Goal: Transaction & Acquisition: Subscribe to service/newsletter

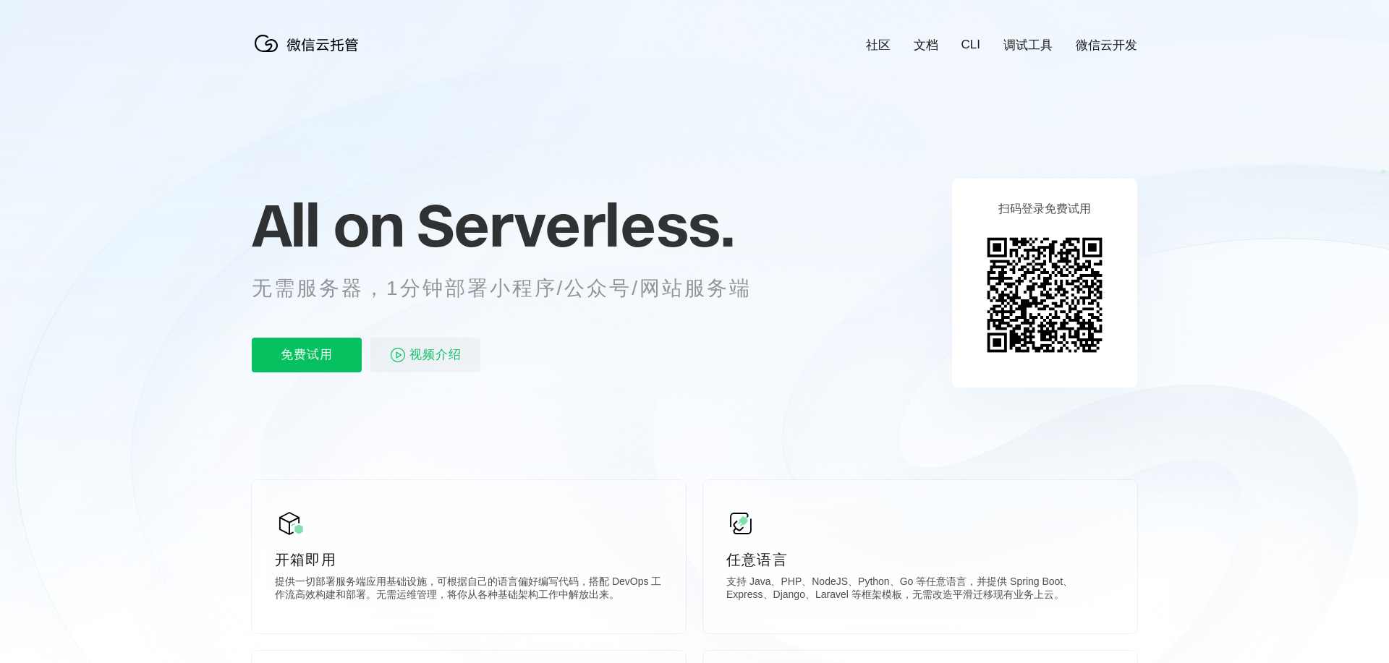
scroll to position [0, 2573]
click at [315, 342] on p "免费试用" at bounding box center [307, 355] width 110 height 35
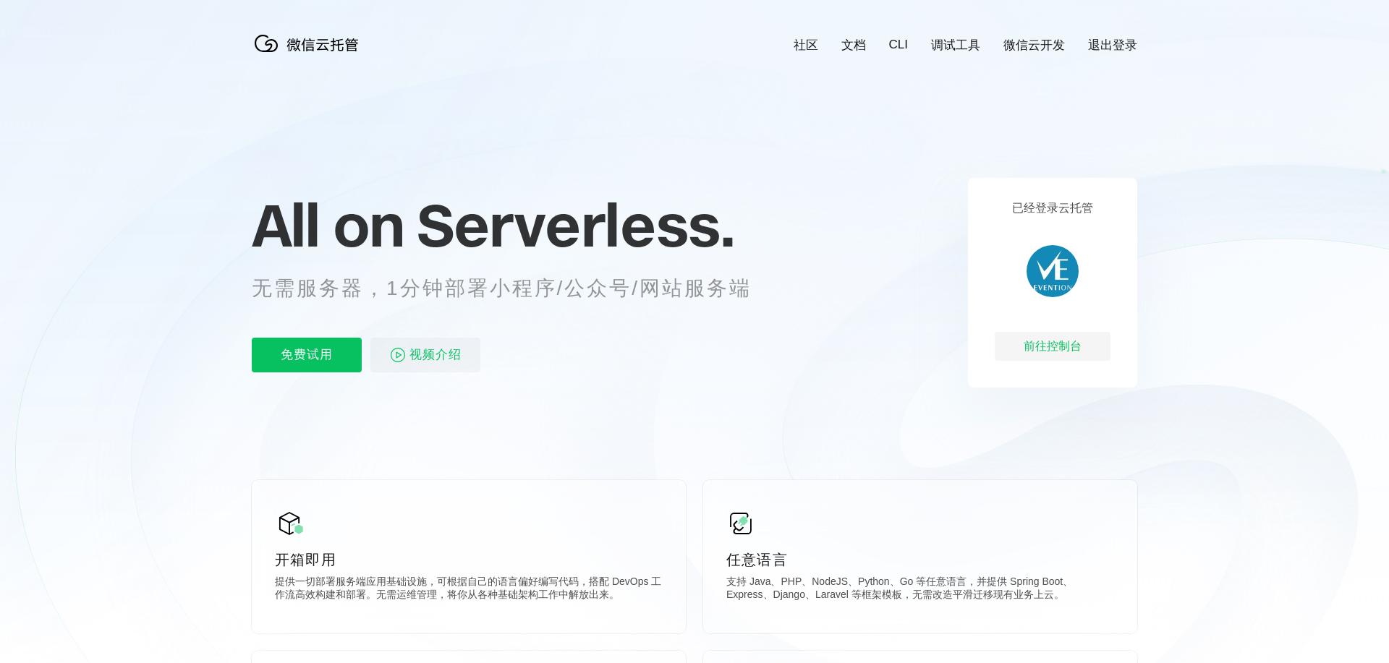
scroll to position [0, 2573]
click at [304, 347] on p "免费试用" at bounding box center [307, 355] width 110 height 35
click at [286, 352] on p "免费试用" at bounding box center [307, 355] width 110 height 35
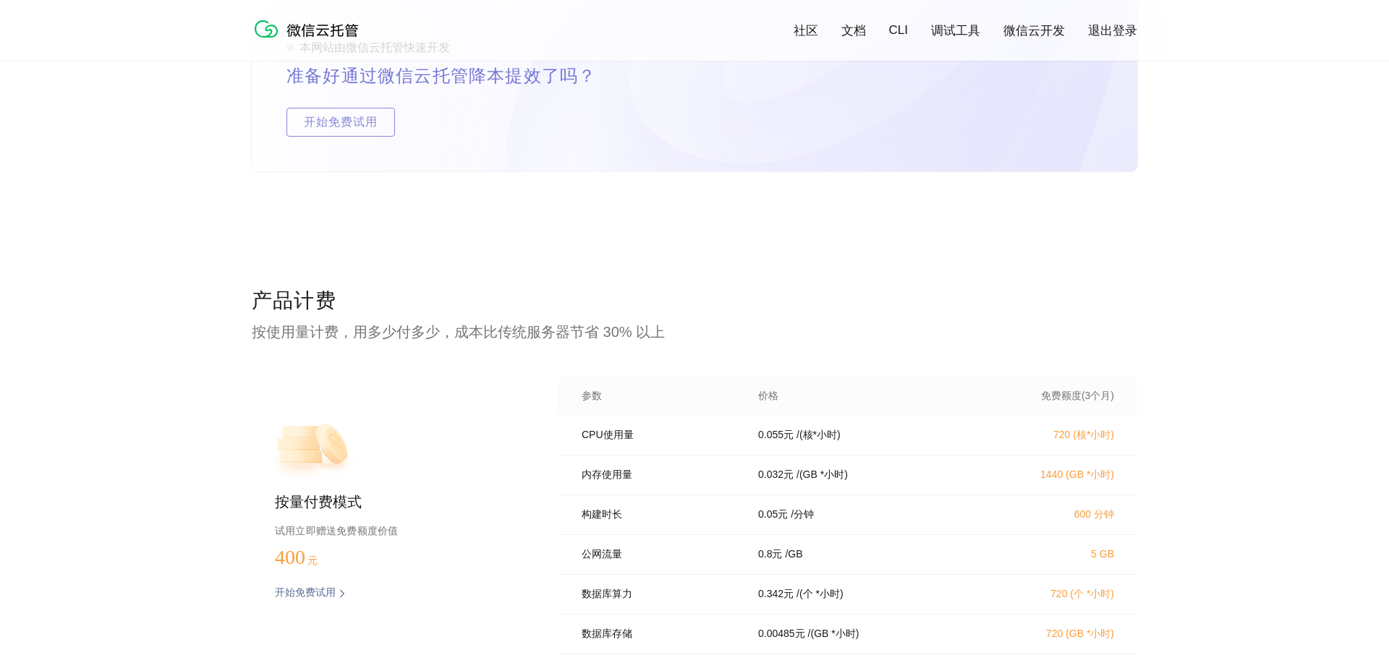
scroll to position [2823, 0]
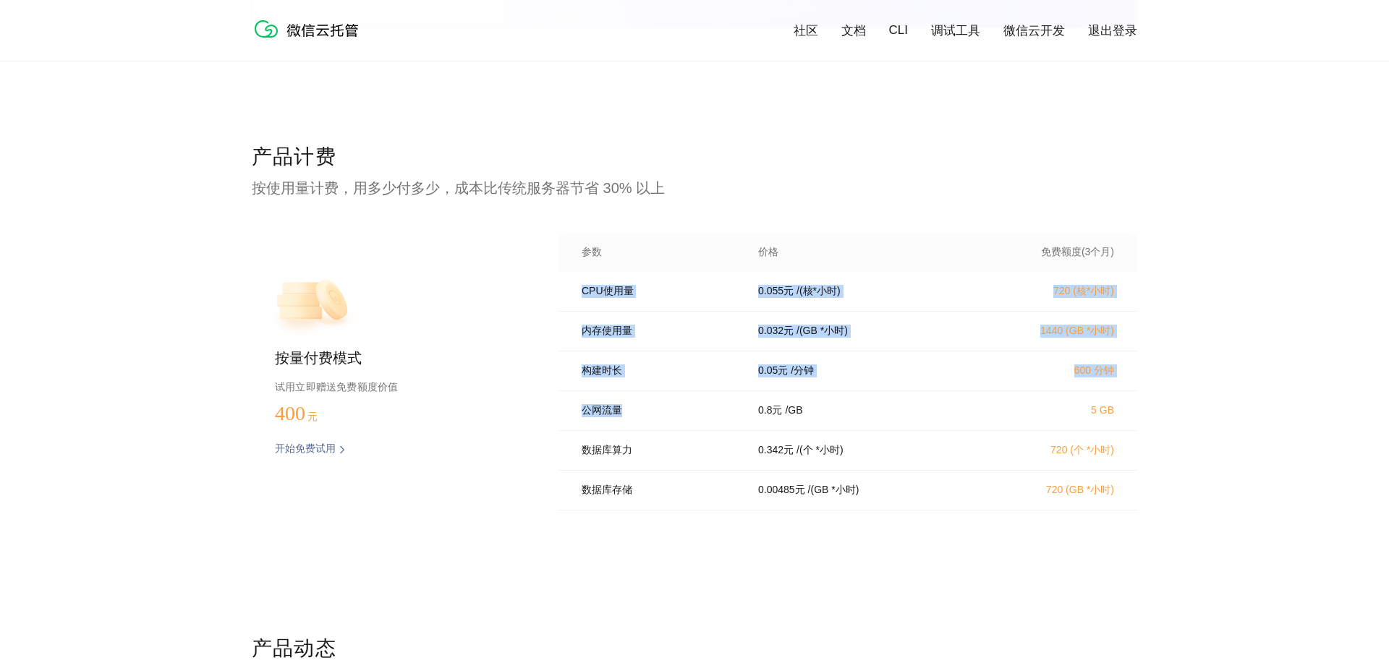
drag, startPoint x: 571, startPoint y: 278, endPoint x: 714, endPoint y: 406, distance: 192.1
click at [714, 406] on div "CPU使用量 0.055 元 / (核*小时) 720 (核*小时) 内存使用量 0.032 元 / (GB *小时) 1440 (GB *小时) 构建时长 …" at bounding box center [848, 395] width 579 height 247
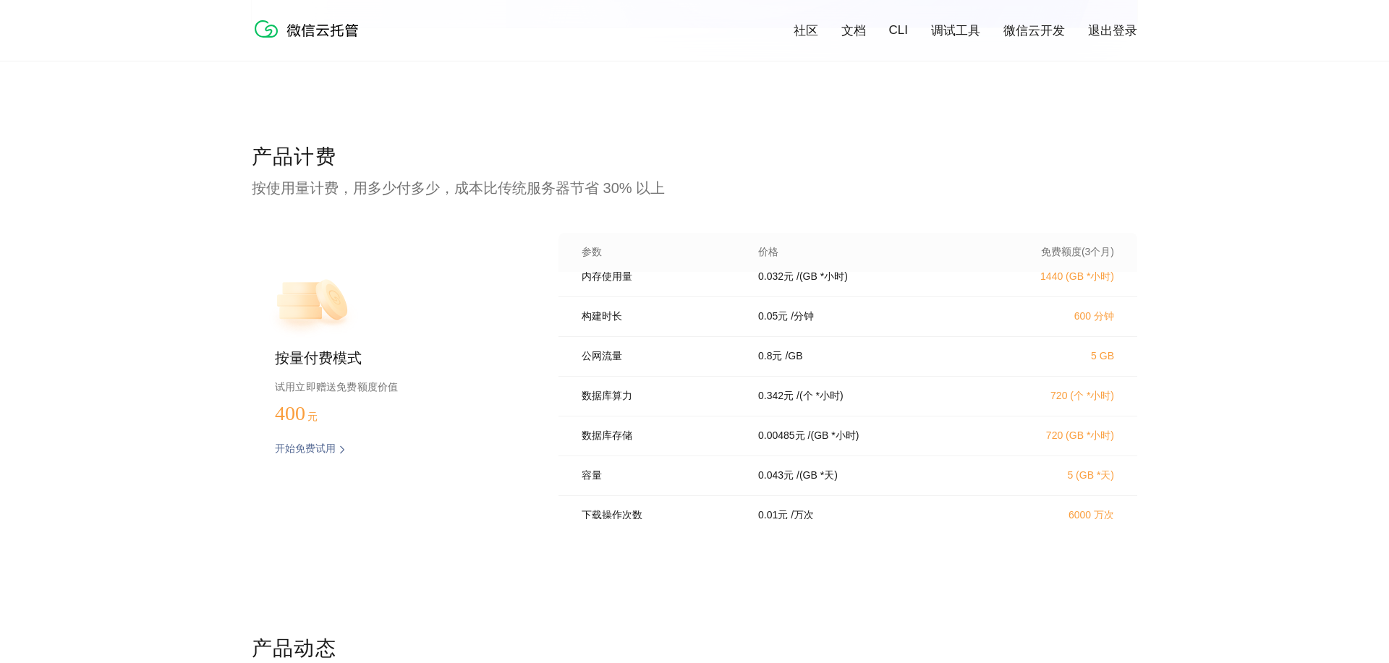
click at [645, 377] on div "数据库算力 0.342 元 / (个 *小时) 720 (个 *小时)" at bounding box center [848, 397] width 579 height 40
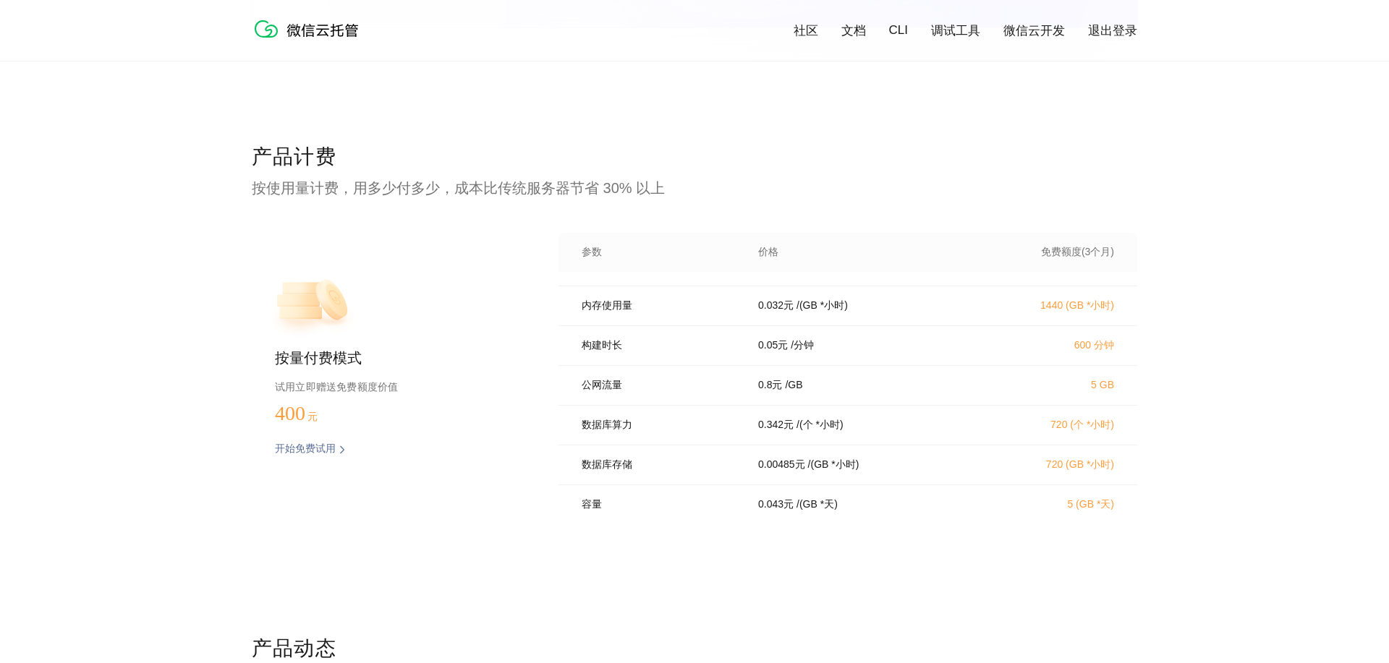
scroll to position [0, 0]
